Goal: Information Seeking & Learning: Stay updated

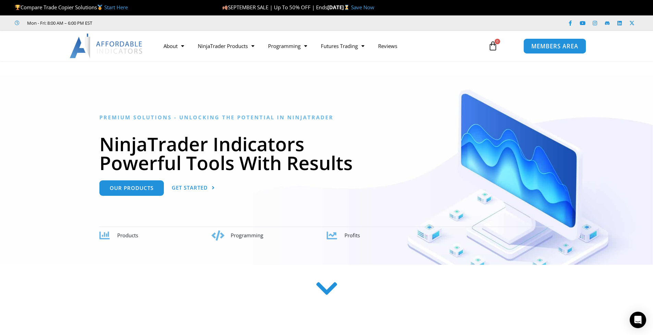
click at [521, 47] on span "MEMBERS AREA" at bounding box center [554, 46] width 47 height 6
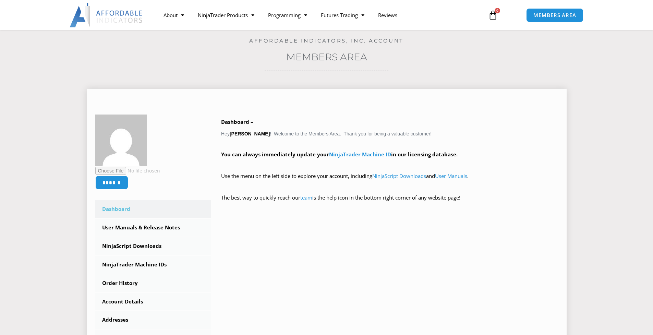
scroll to position [69, 0]
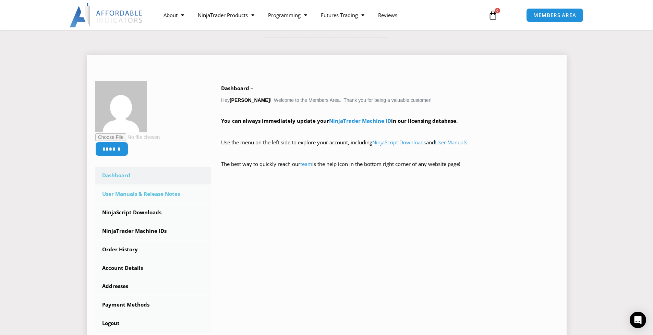
click at [151, 189] on link "User Manuals & Release Notes" at bounding box center [153, 194] width 116 height 18
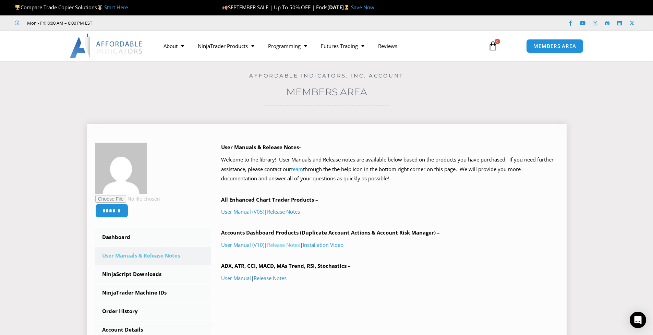
click at [283, 245] on link "Release Notes" at bounding box center [283, 244] width 33 height 7
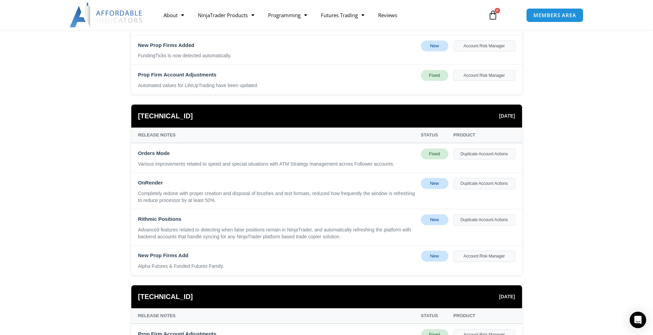
scroll to position [240, 0]
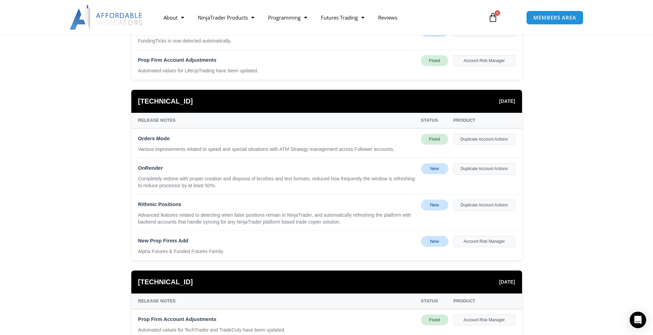
click at [439, 242] on div "New" at bounding box center [434, 241] width 27 height 11
click at [481, 241] on div "Account Risk Manager" at bounding box center [484, 241] width 62 height 11
click at [469, 138] on div "Duplicate Account Actions" at bounding box center [484, 139] width 62 height 11
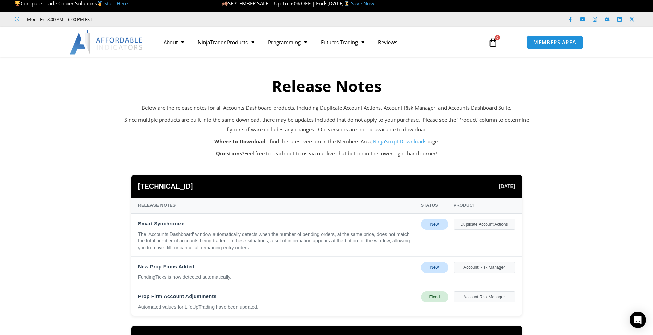
scroll to position [0, 0]
